Goal: Communication & Community: Answer question/provide support

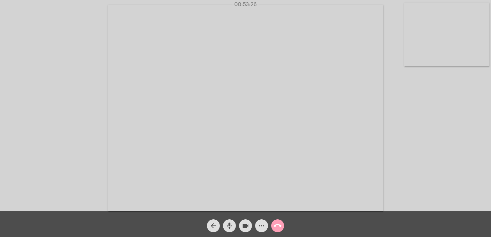
click at [275, 228] on mat-icon "call_end" at bounding box center [278, 226] width 8 height 8
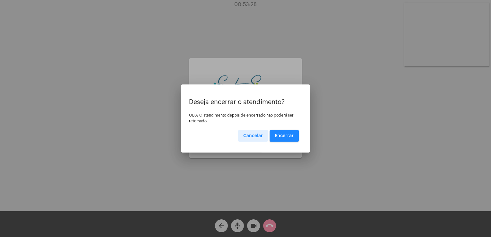
click at [295, 136] on button "Encerrar" at bounding box center [284, 136] width 29 height 12
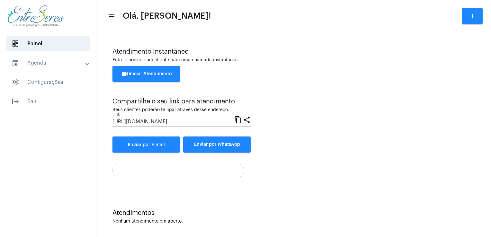
click at [295, 136] on div "Atendimento Instantâneo Entre e convide um cliente para uma chamada instantânea…" at bounding box center [294, 100] width 363 height 105
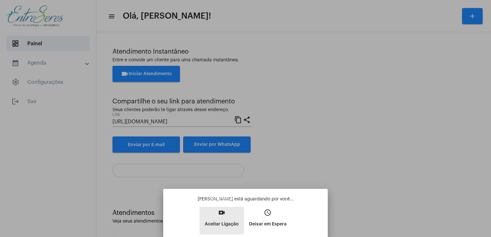
click at [218, 215] on mat-icon "video_call" at bounding box center [222, 213] width 8 height 8
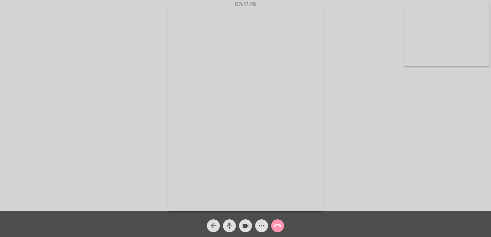
click at [360, 183] on div "Acessando Câmera e Microfone..." at bounding box center [246, 108] width 490 height 212
click at [362, 90] on div "Acessando Câmera e Microfone..." at bounding box center [246, 108] width 490 height 212
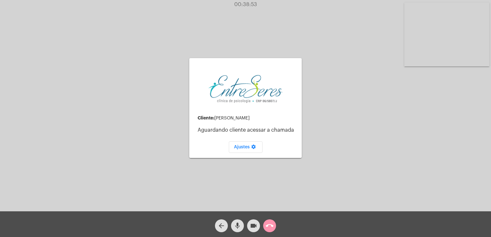
click at [271, 227] on mat-icon "call_end" at bounding box center [270, 226] width 8 height 8
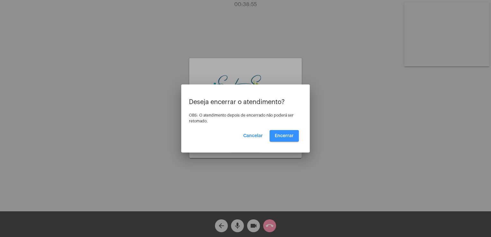
click at [281, 140] on button "Encerrar" at bounding box center [284, 136] width 29 height 12
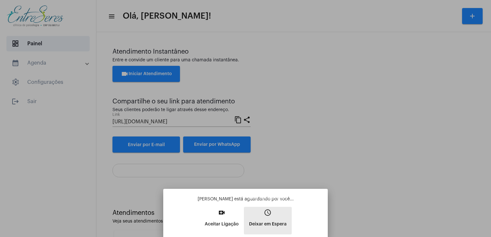
click at [271, 229] on p "Deixar em Espera" at bounding box center [268, 225] width 38 height 12
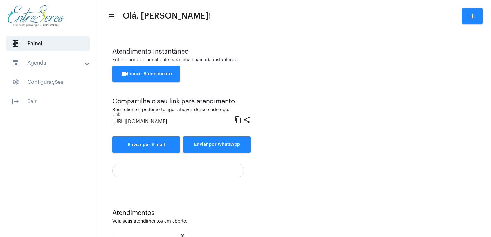
scroll to position [86, 0]
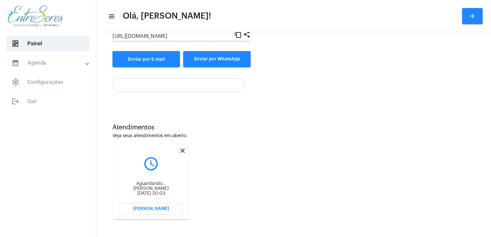
click at [288, 169] on div "Atendimentos Veja seus atendimentos em aberto. close query_builder Aguardando..…" at bounding box center [294, 169] width 388 height 129
click at [145, 209] on span "Abrir Chamada" at bounding box center [151, 209] width 36 height 5
